Goal: Information Seeking & Learning: Check status

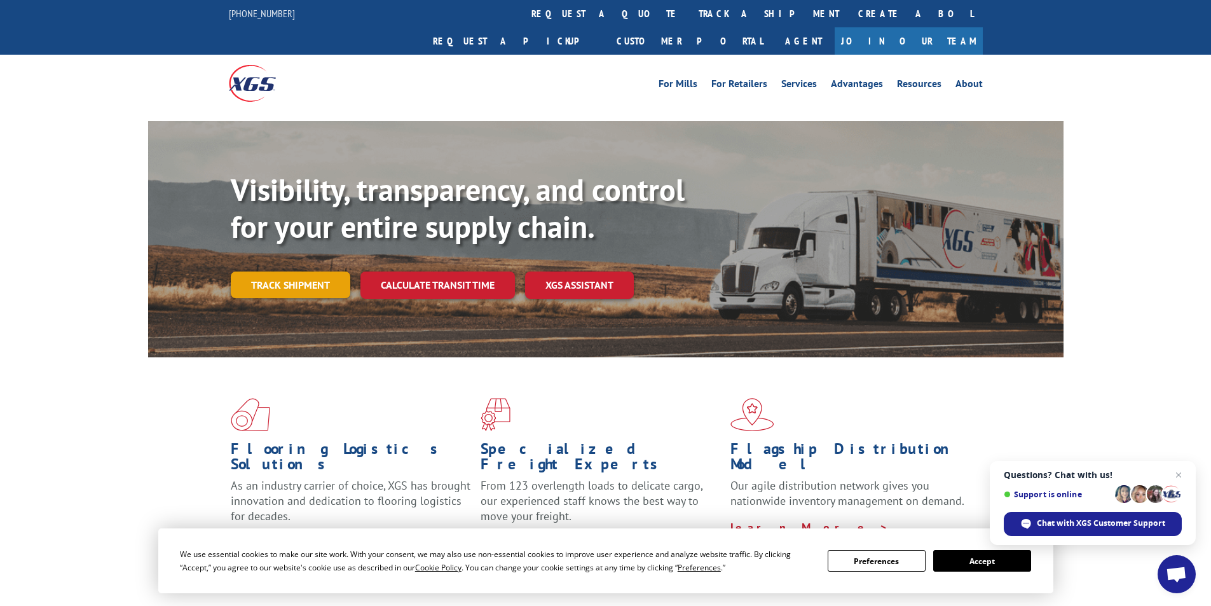
click at [329, 271] on link "Track shipment" at bounding box center [291, 284] width 120 height 27
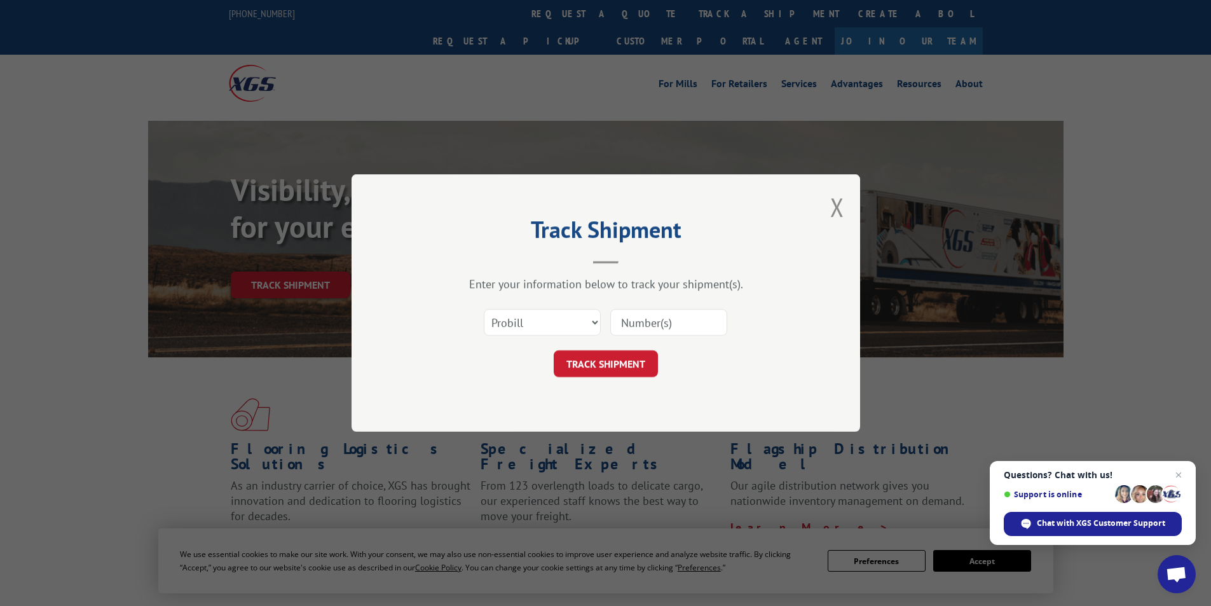
click at [661, 324] on input at bounding box center [668, 322] width 117 height 27
paste input "17552957"
type input "17552957"
click at [571, 326] on select "Select category... Probill BOL PO" at bounding box center [542, 322] width 117 height 27
click at [572, 324] on select "Select category... Probill BOL PO" at bounding box center [542, 322] width 117 height 27
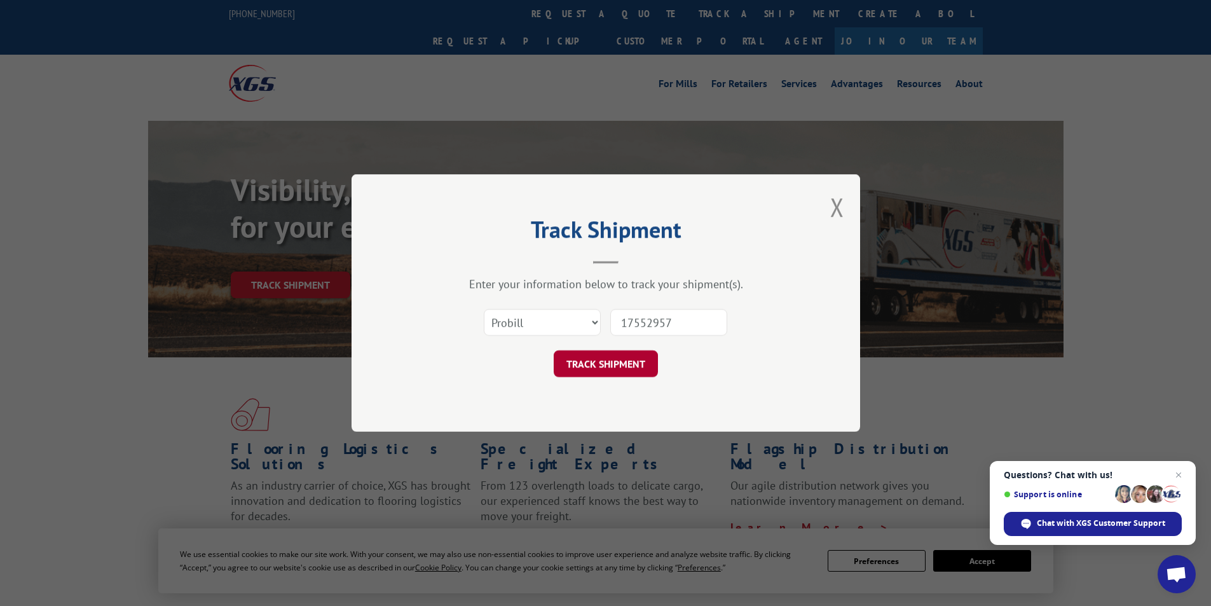
click at [603, 369] on button "TRACK SHIPMENT" at bounding box center [606, 363] width 104 height 27
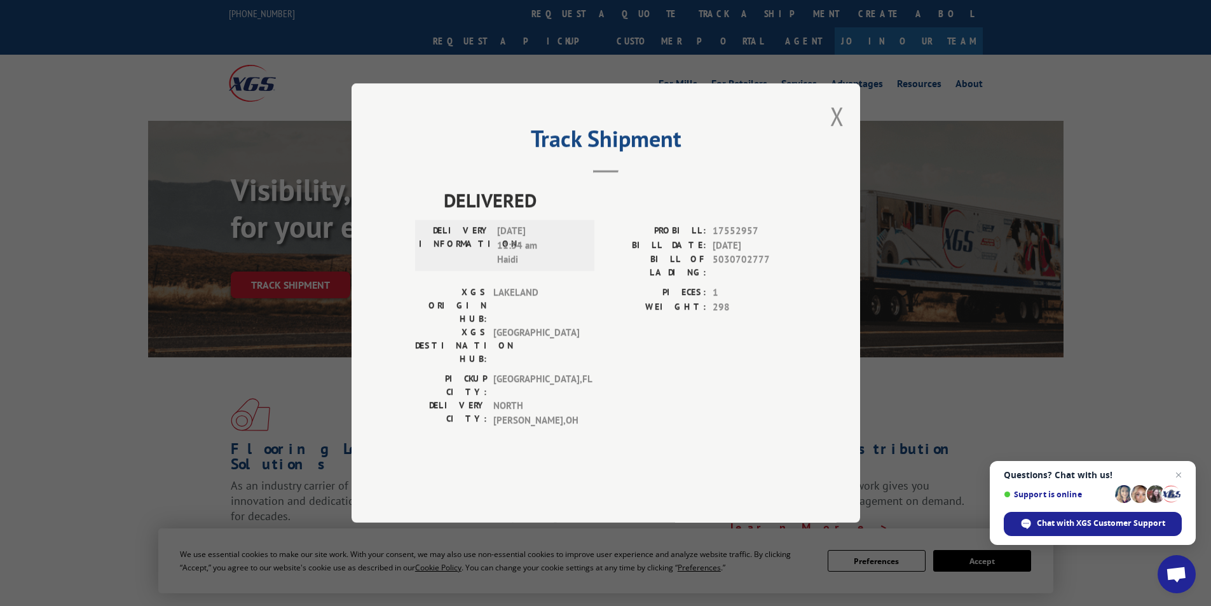
click at [724, 279] on span "5030702777" at bounding box center [755, 265] width 84 height 27
copy span "5030702777"
click at [729, 238] on span "17552957" at bounding box center [755, 231] width 84 height 15
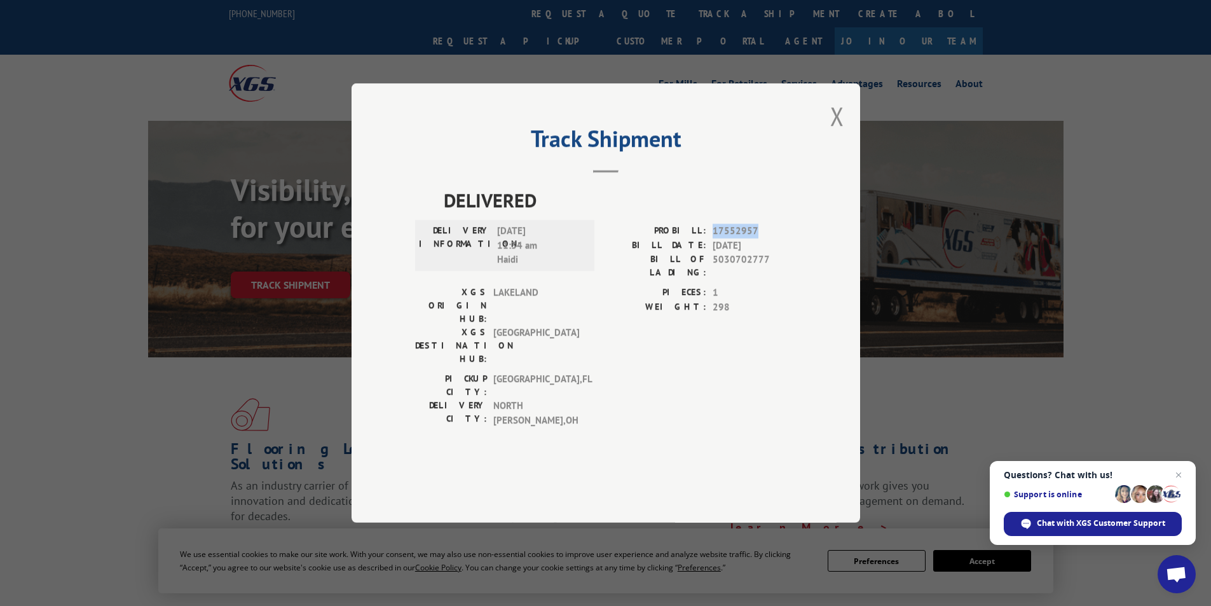
copy span "17552957"
click at [839, 133] on button "Close modal" at bounding box center [837, 116] width 14 height 34
